Goal: Information Seeking & Learning: Learn about a topic

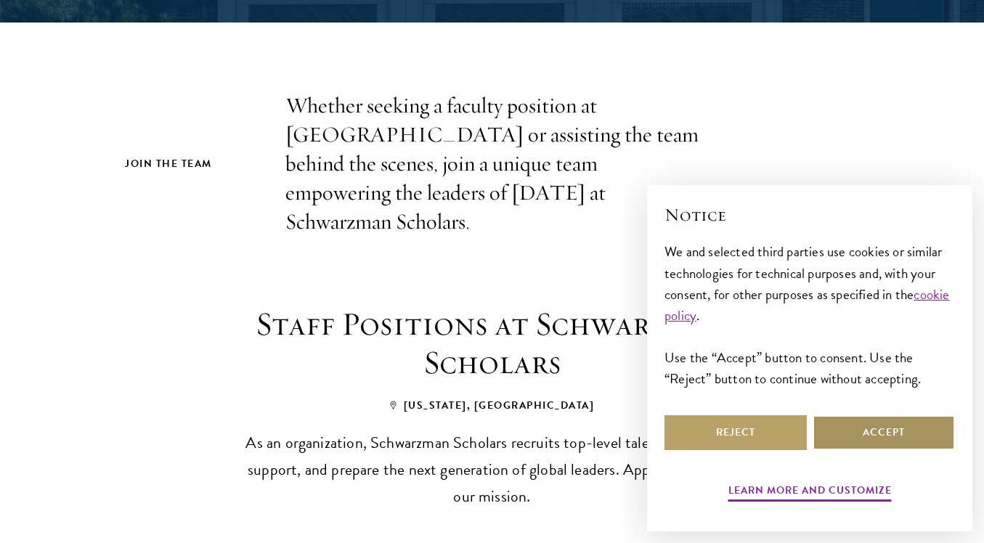
click at [863, 435] on button "Accept" at bounding box center [884, 433] width 142 height 35
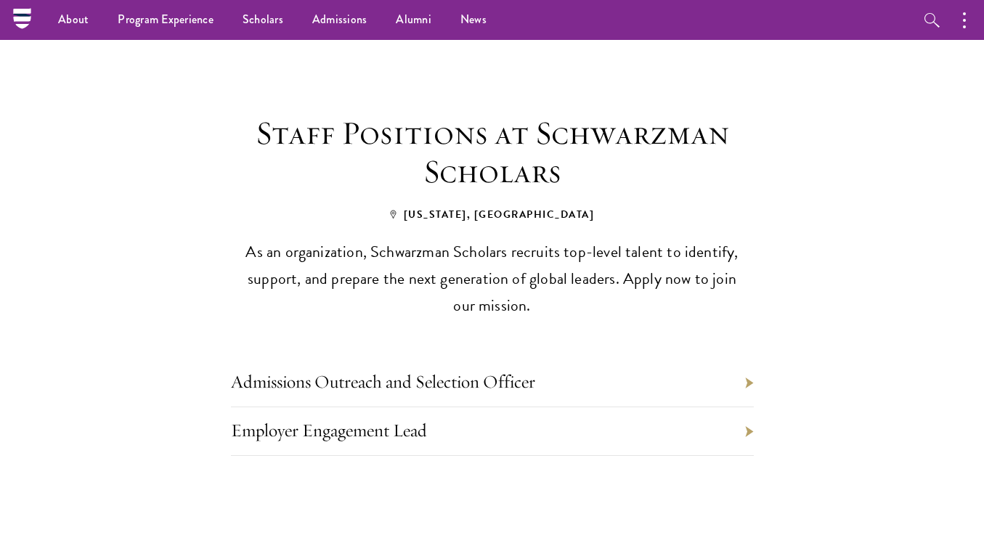
scroll to position [540, 0]
click at [477, 360] on li "Admissions Outreach and Selection Officer" at bounding box center [492, 384] width 523 height 49
click at [477, 371] on link "Admissions Outreach and Selection Officer" at bounding box center [383, 382] width 304 height 23
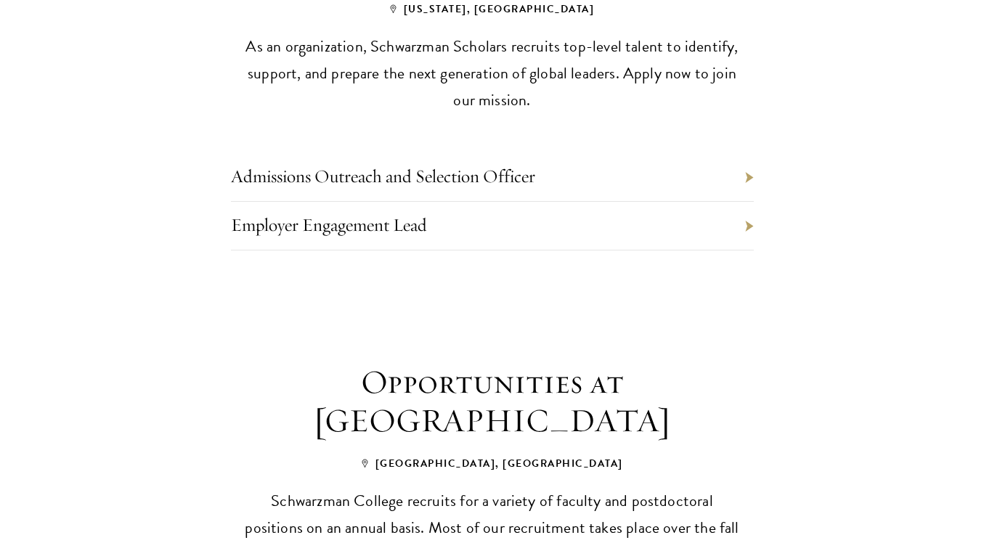
scroll to position [750, 0]
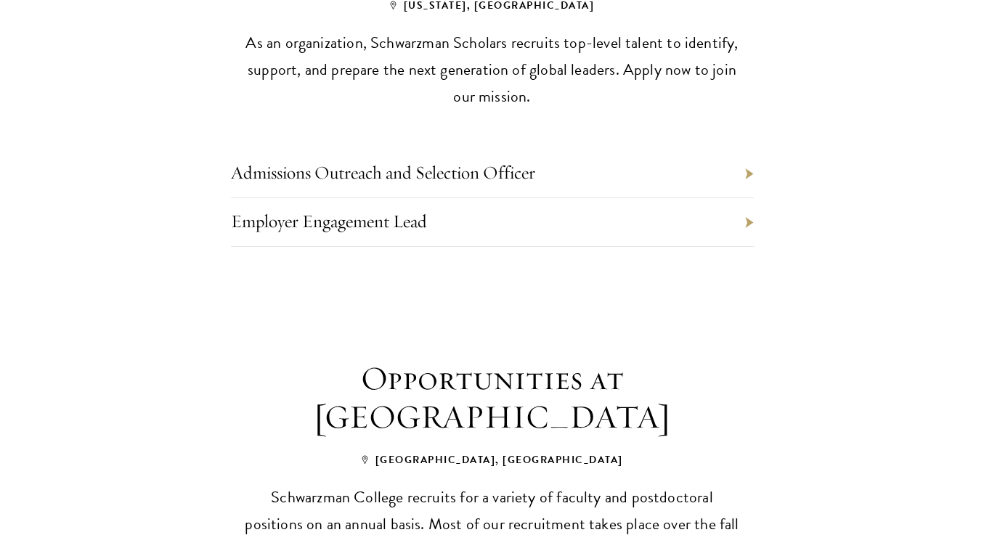
click at [315, 224] on link "Employer Engagement Lead" at bounding box center [329, 221] width 196 height 23
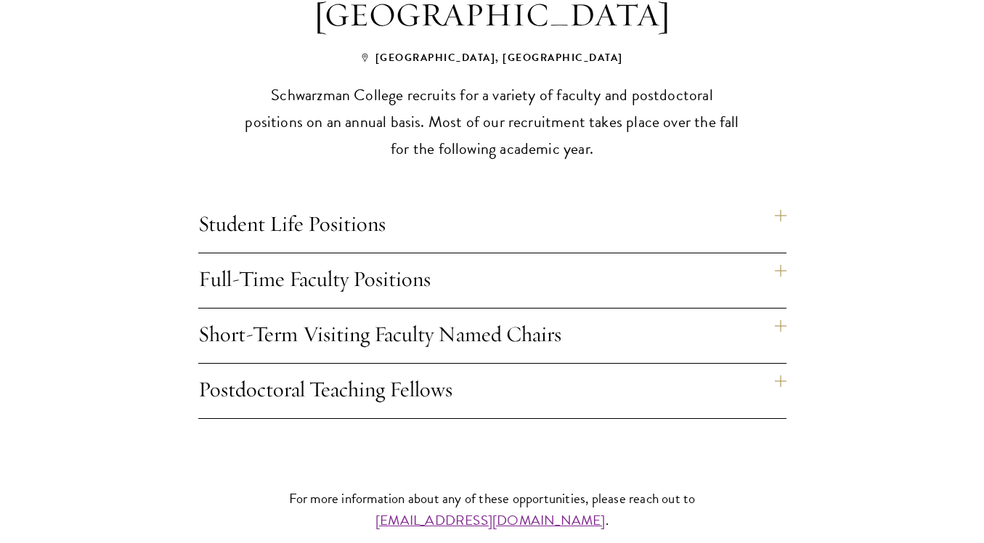
scroll to position [1180, 0]
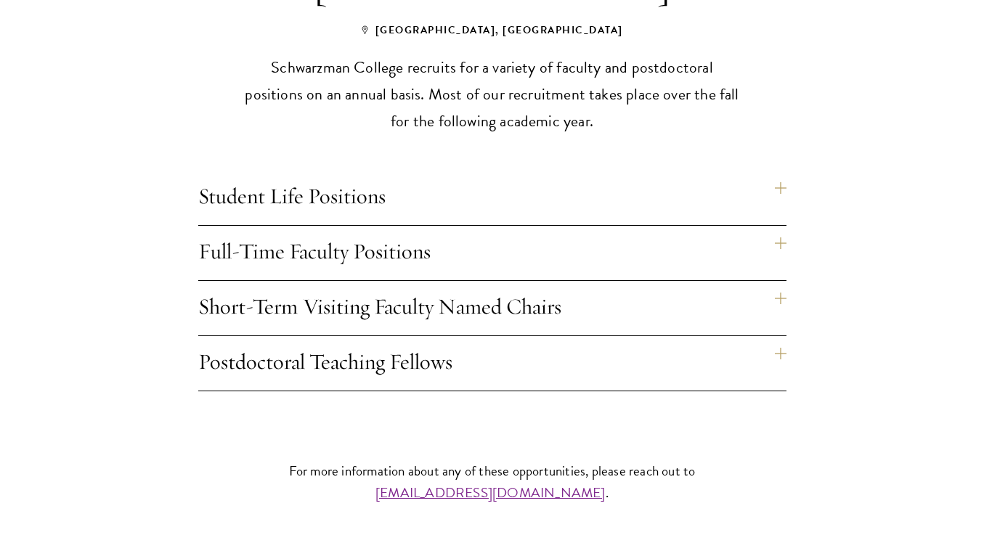
click at [332, 191] on h4 "Student Life Positions" at bounding box center [492, 198] width 588 height 54
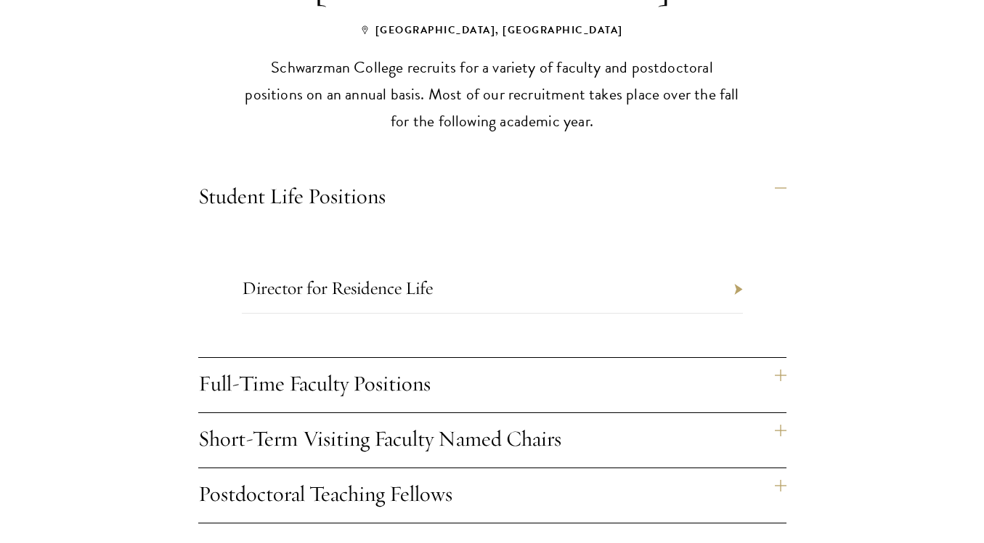
click at [349, 374] on h4 "Full-Time Faculty Positions" at bounding box center [492, 385] width 588 height 54
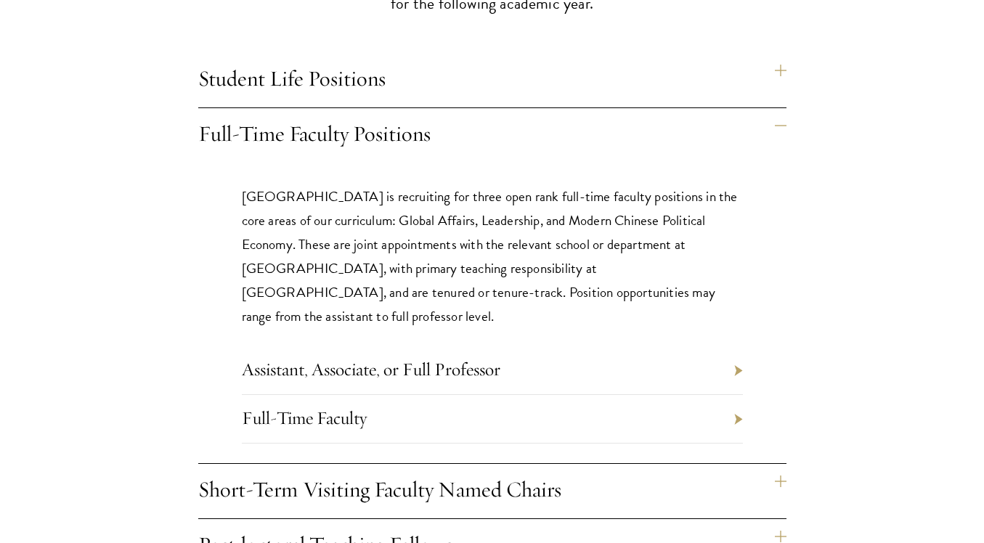
scroll to position [1300, 0]
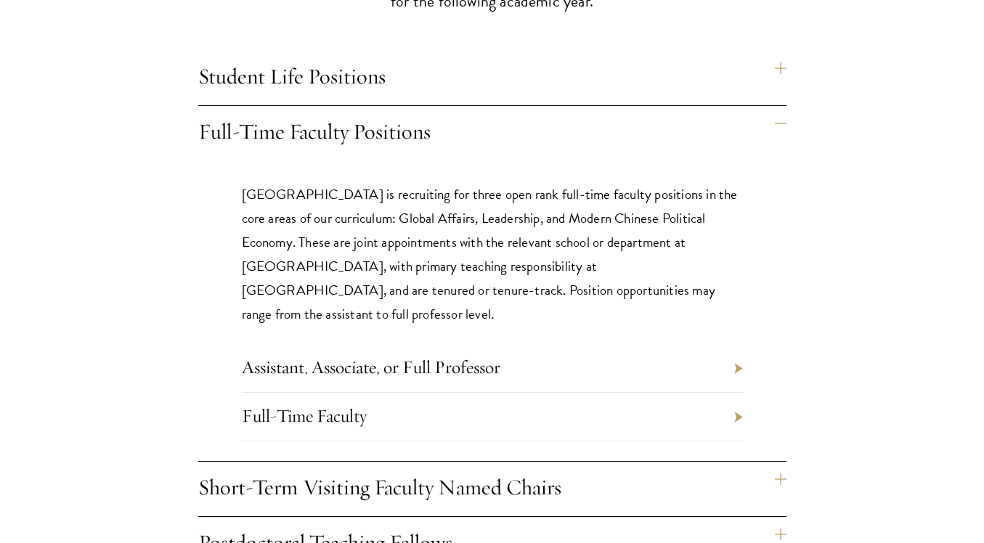
click at [296, 356] on link "Assistant, Associate, or Full Professor" at bounding box center [371, 367] width 259 height 23
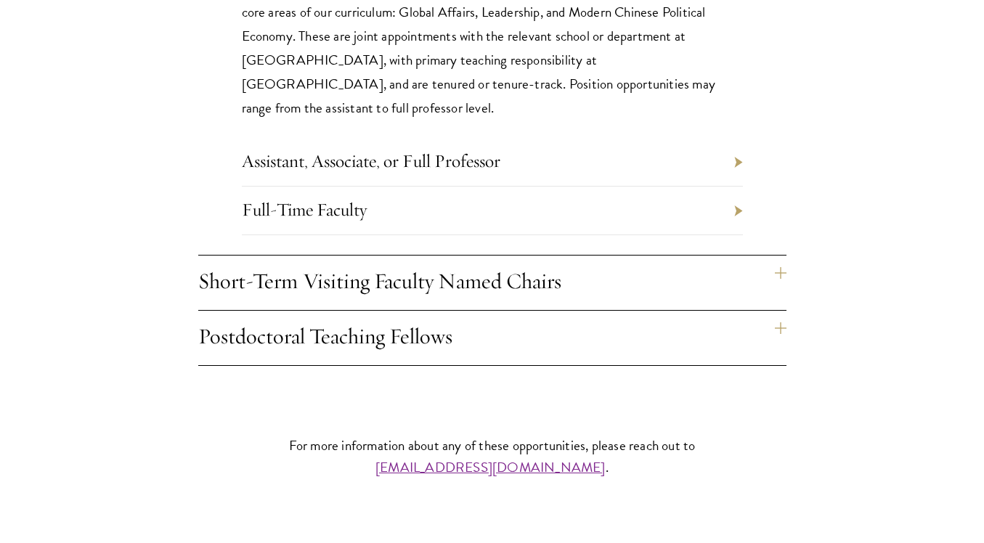
scroll to position [1507, 0]
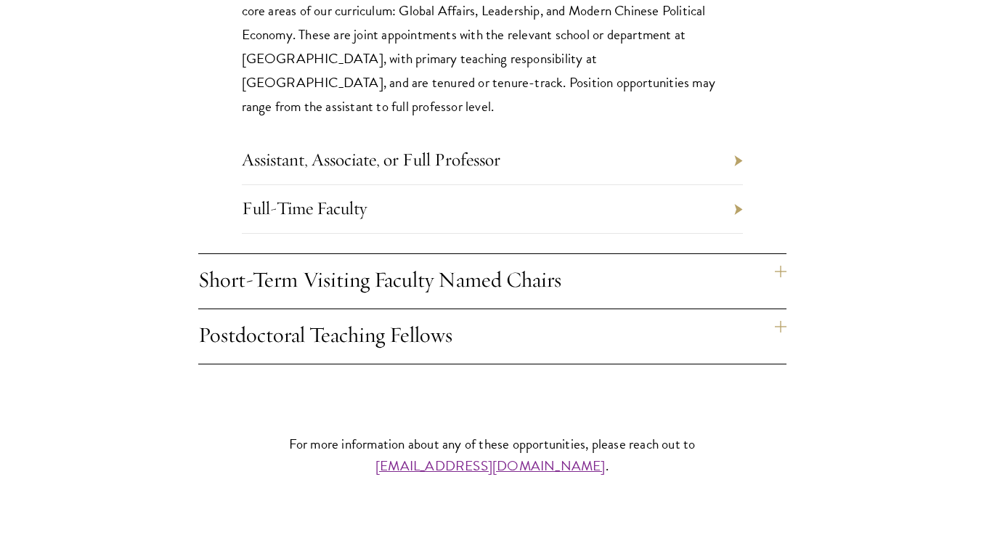
click at [272, 277] on h4 "Short-Term Visiting Faculty Named Chairs" at bounding box center [492, 281] width 588 height 54
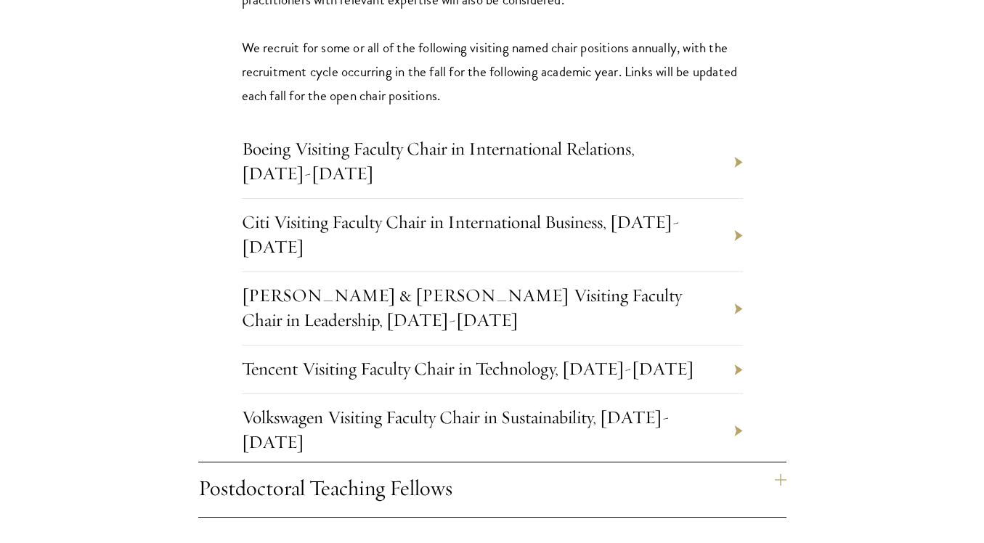
scroll to position [1648, 0]
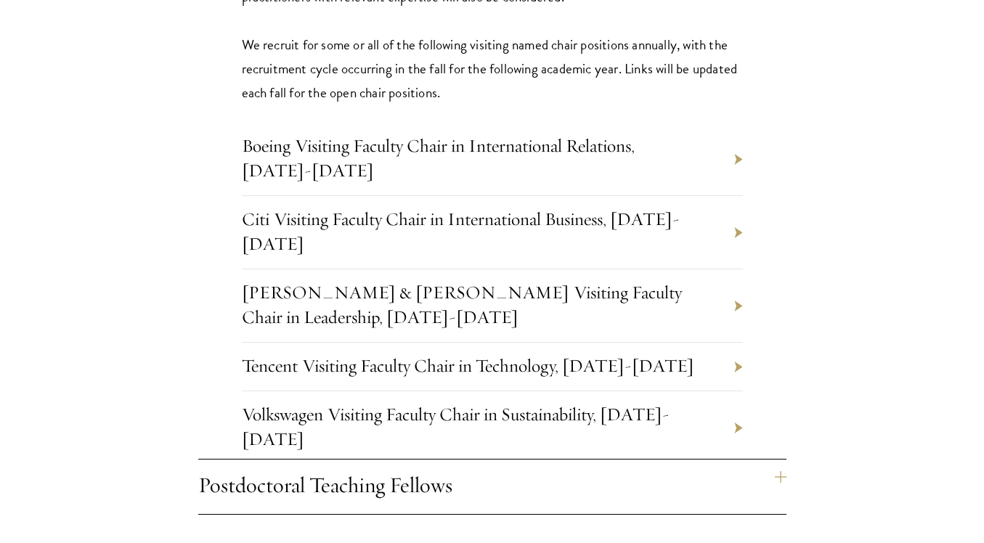
click at [349, 277] on li "[PERSON_NAME] & [PERSON_NAME] Visiting Faculty Chair in Leadership, [DATE]-[DAT…" at bounding box center [492, 305] width 501 height 73
click at [440, 281] on link "Johnson & Johnson Visiting Faculty Chair in Leadership, 2025-2026" at bounding box center [462, 304] width 440 height 47
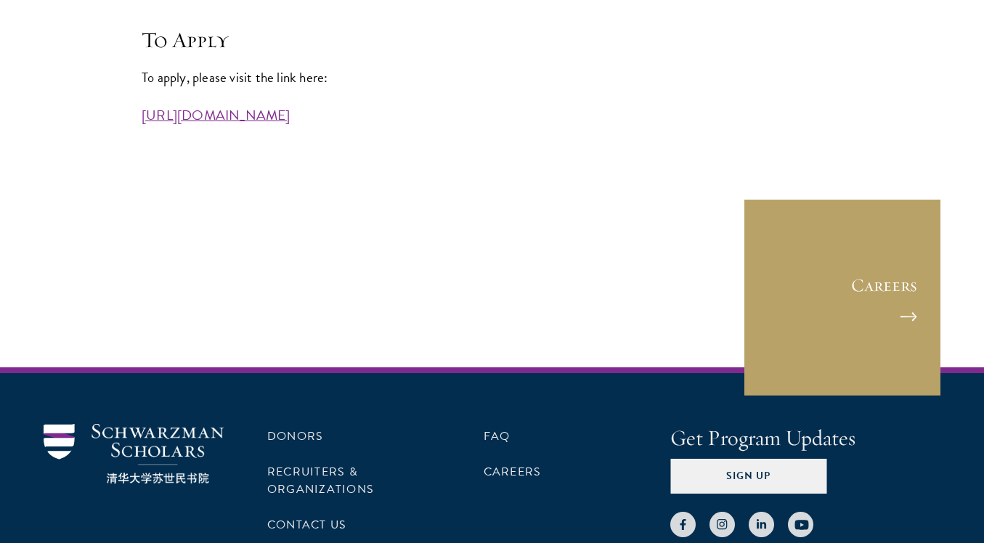
scroll to position [4107, 0]
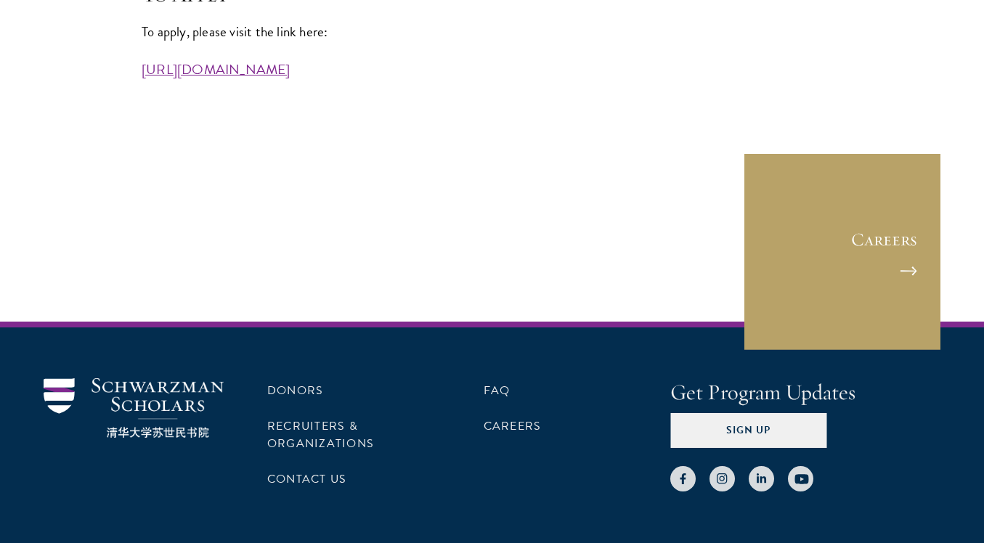
click at [264, 80] on link "https://workforcenow.adp.com/mascsr/default/mdf/recruitment/recruitment.html?ci…" at bounding box center [216, 69] width 149 height 21
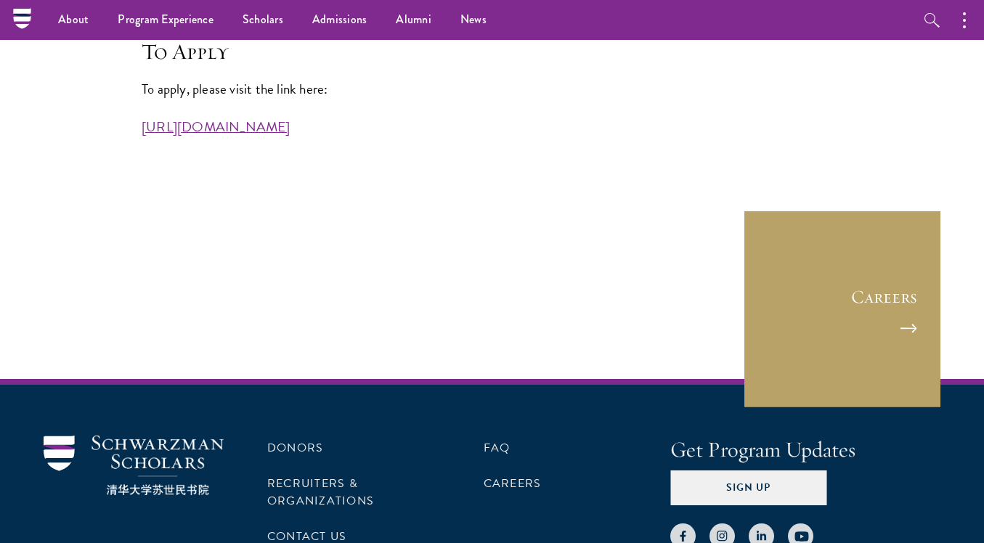
scroll to position [4035, 0]
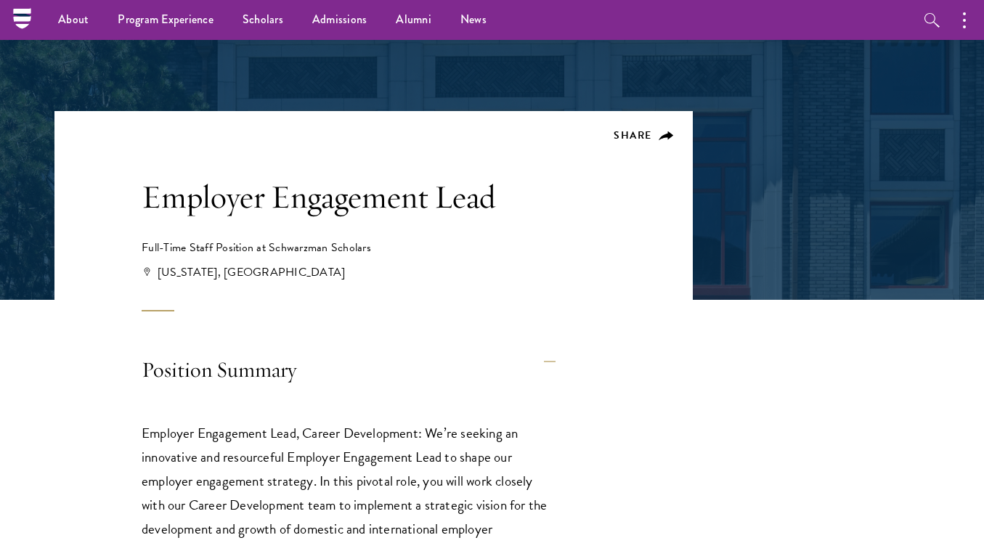
scroll to position [150, 0]
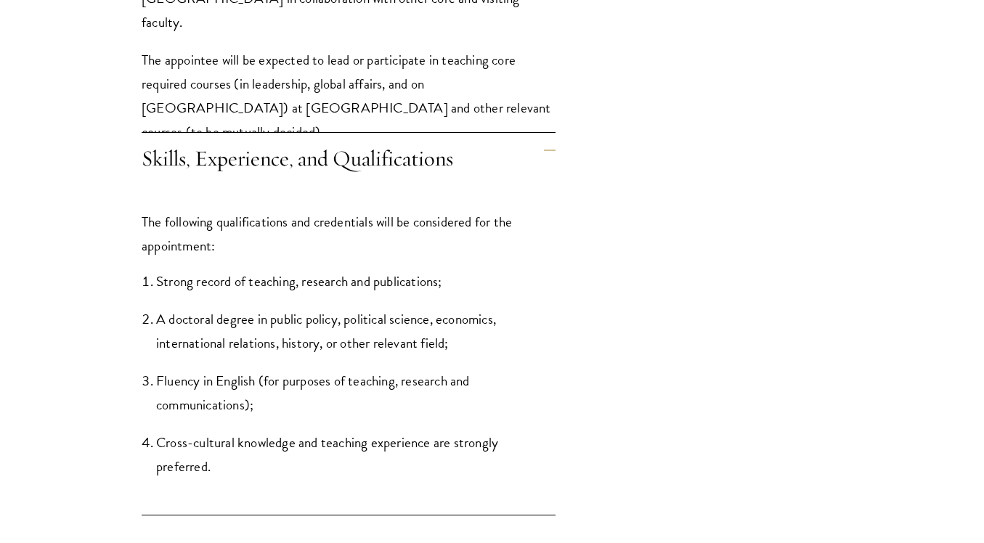
scroll to position [1646, 0]
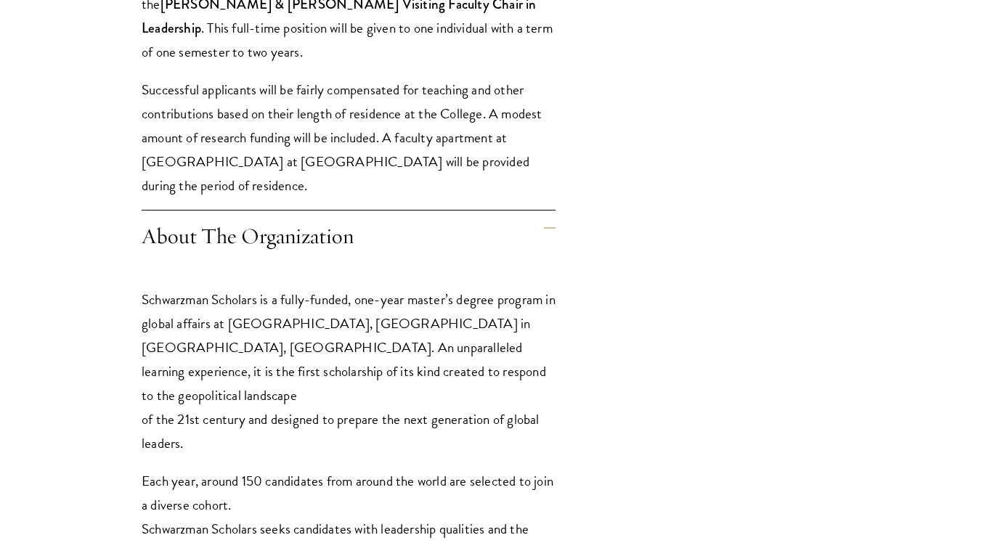
scroll to position [743, 0]
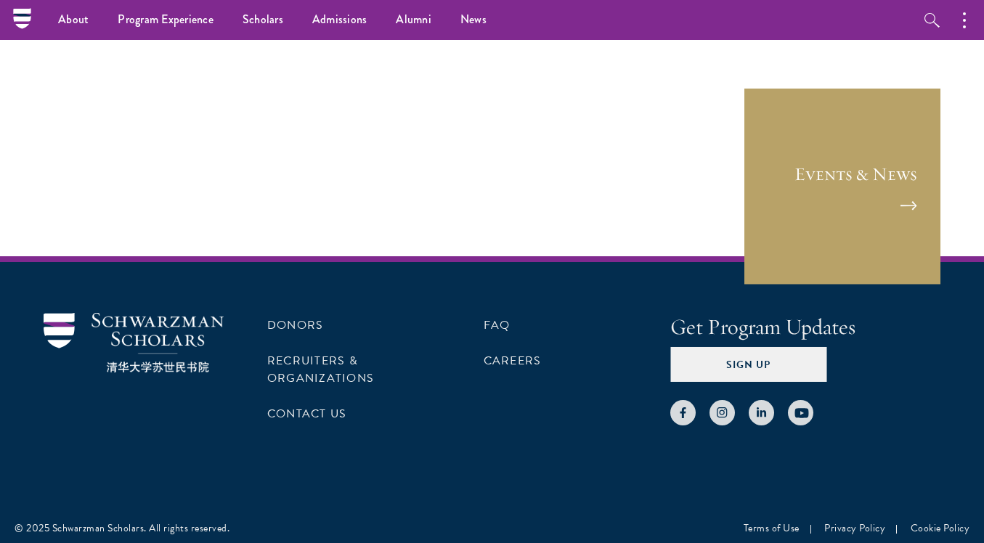
scroll to position [2341, 0]
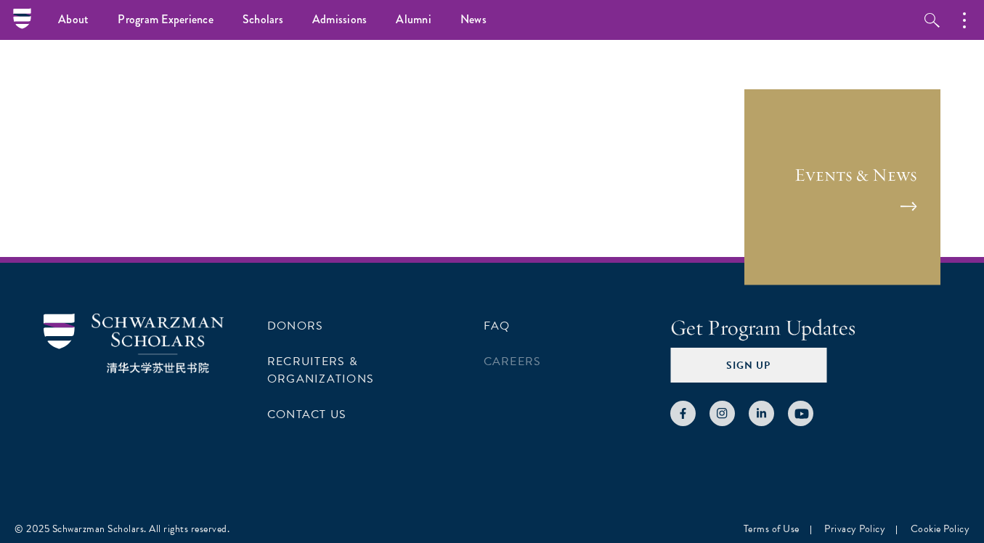
click at [501, 357] on link "Careers" at bounding box center [513, 361] width 58 height 17
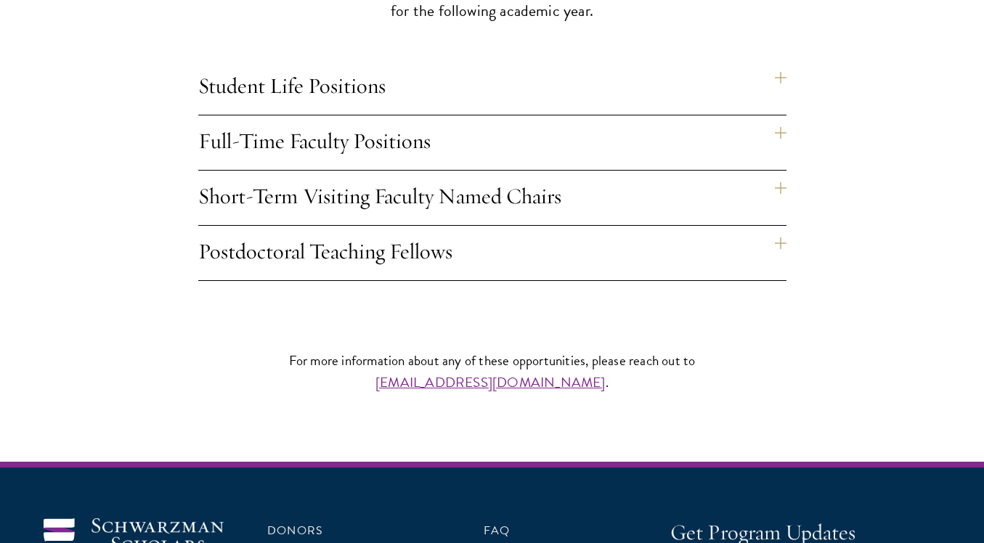
scroll to position [1290, 0]
click at [336, 80] on h4 "Student Life Positions" at bounding box center [492, 87] width 588 height 54
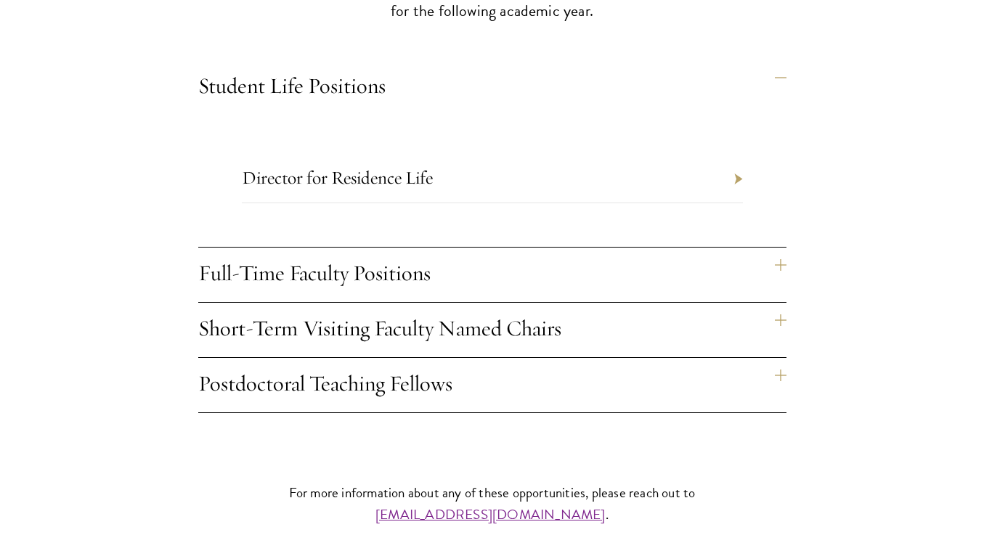
click at [330, 174] on link "Director for Residence Life" at bounding box center [337, 177] width 191 height 23
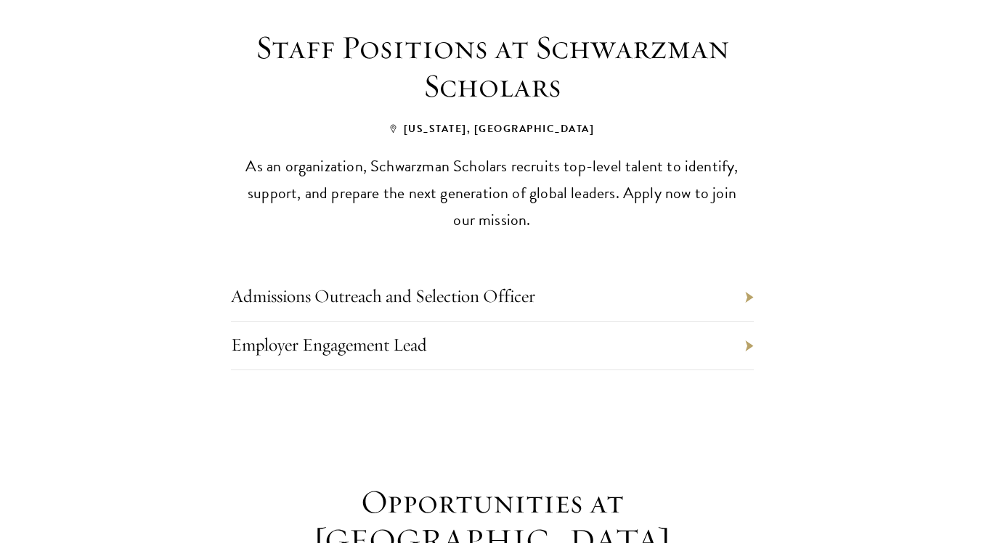
scroll to position [670, 0]
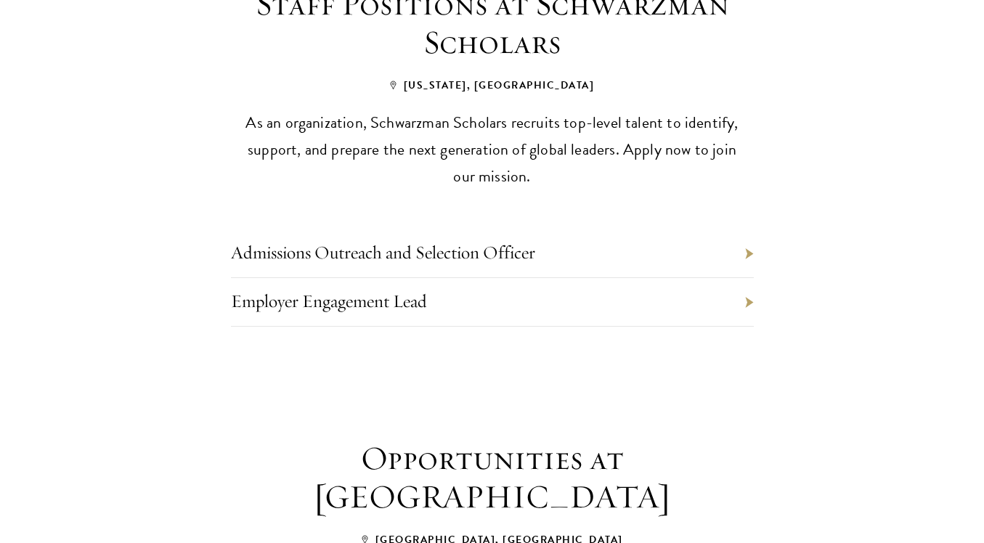
click at [358, 255] on link "Admissions Outreach and Selection Officer" at bounding box center [383, 252] width 304 height 23
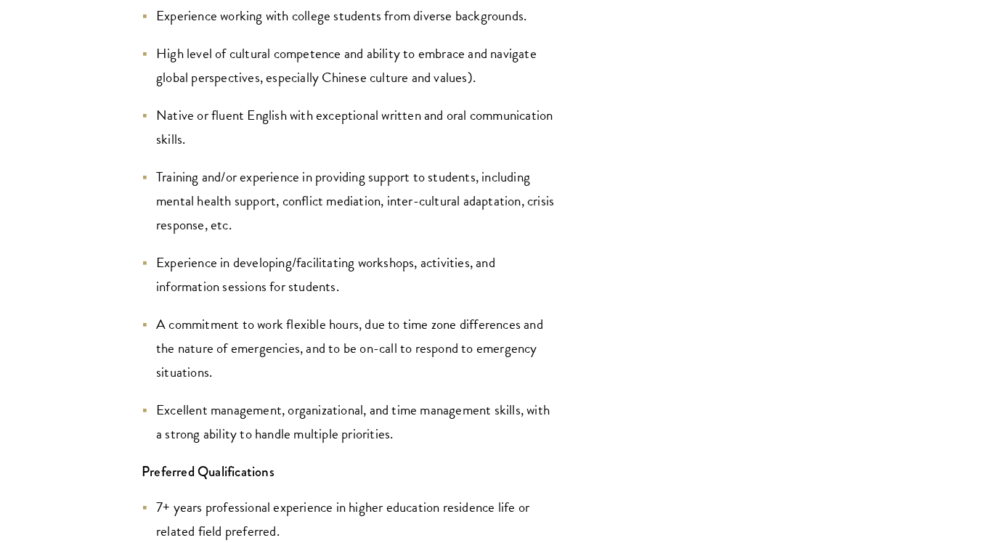
scroll to position [3477, 0]
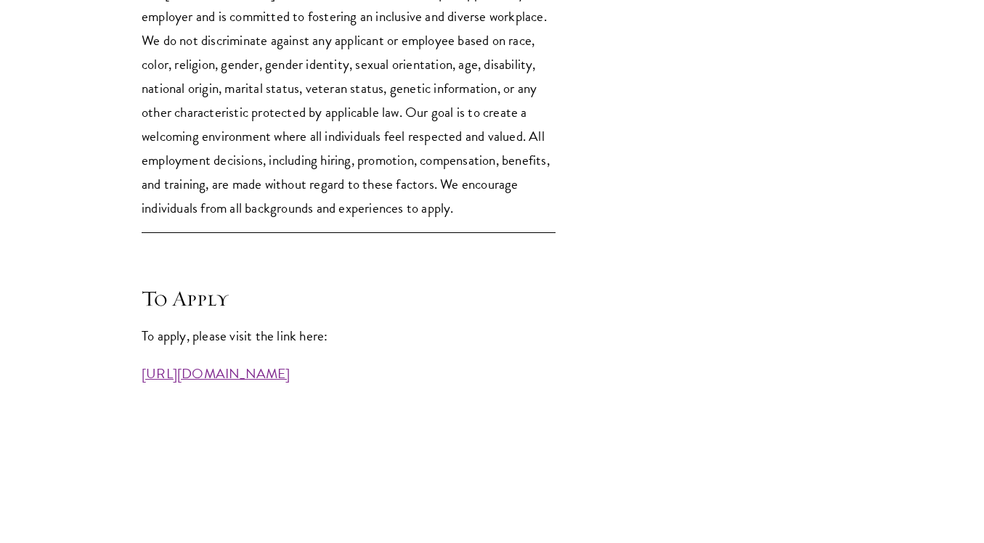
scroll to position [3814, 0]
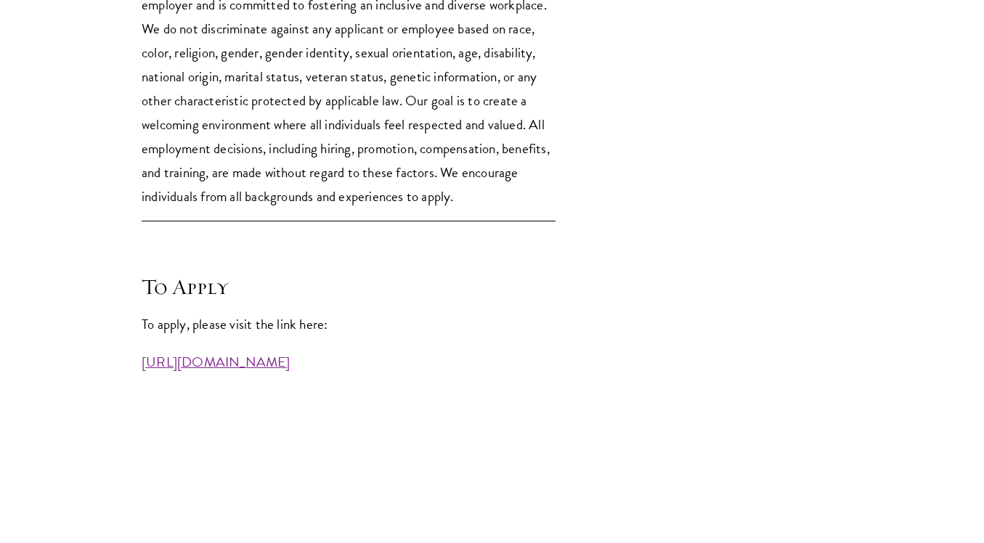
click at [254, 369] on link "[URL][DOMAIN_NAME]" at bounding box center [216, 362] width 149 height 21
